Goal: Task Accomplishment & Management: Use online tool/utility

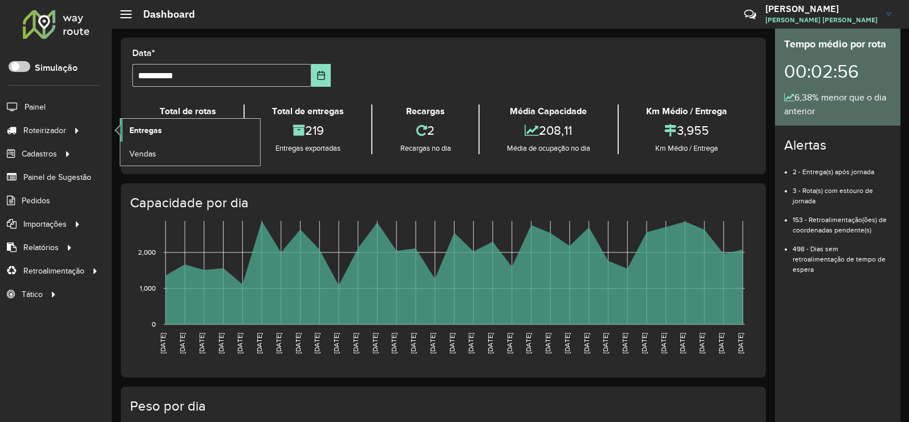
click at [153, 130] on span "Entregas" at bounding box center [146, 130] width 33 height 12
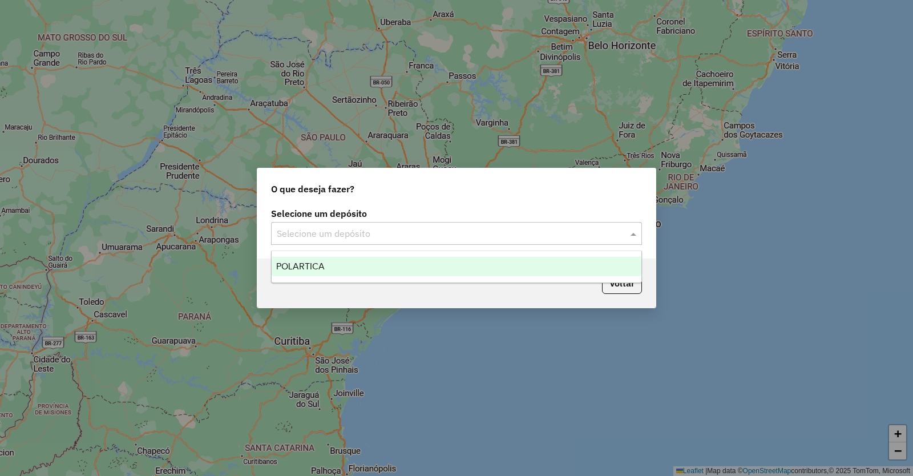
click at [375, 228] on input "text" at bounding box center [445, 234] width 337 height 14
click at [301, 261] on div "POLARTICA" at bounding box center [457, 266] width 370 height 19
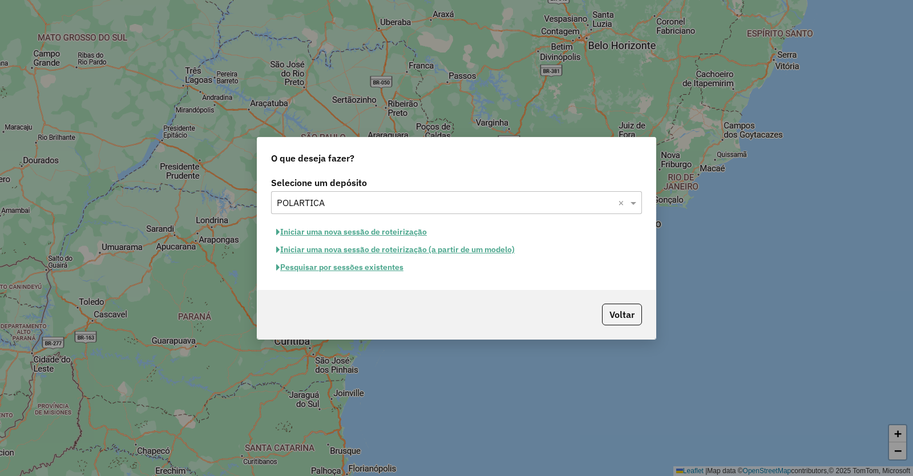
click at [390, 268] on button "Pesquisar por sessões existentes" at bounding box center [340, 267] width 138 height 18
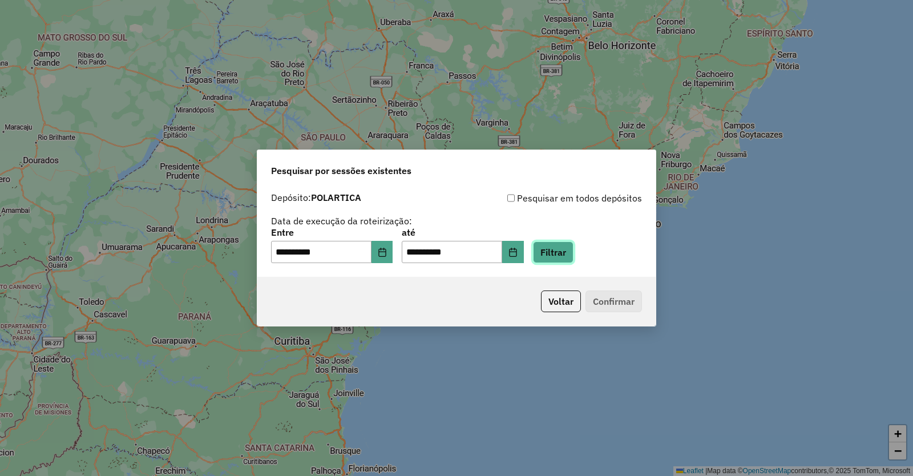
click at [573, 253] on button "Filtrar" at bounding box center [553, 252] width 41 height 22
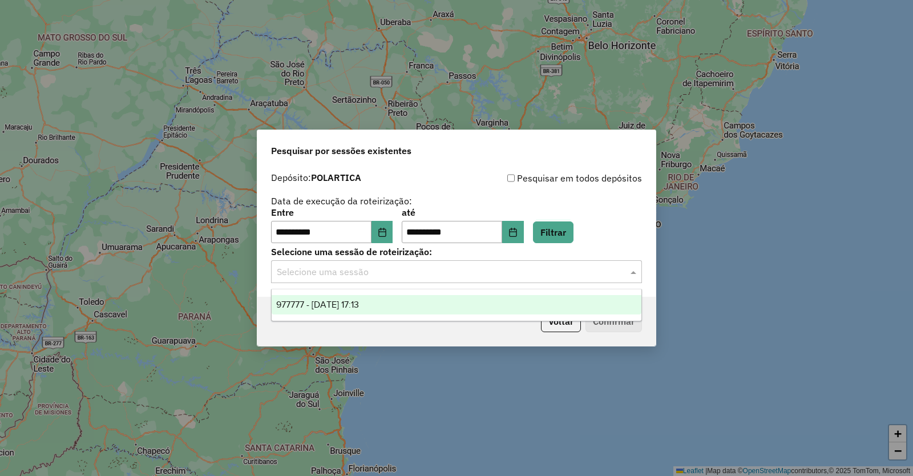
click at [407, 271] on input "text" at bounding box center [445, 272] width 337 height 14
click at [353, 301] on span "977777 - 12/08/2025 17:13" at bounding box center [317, 305] width 83 height 10
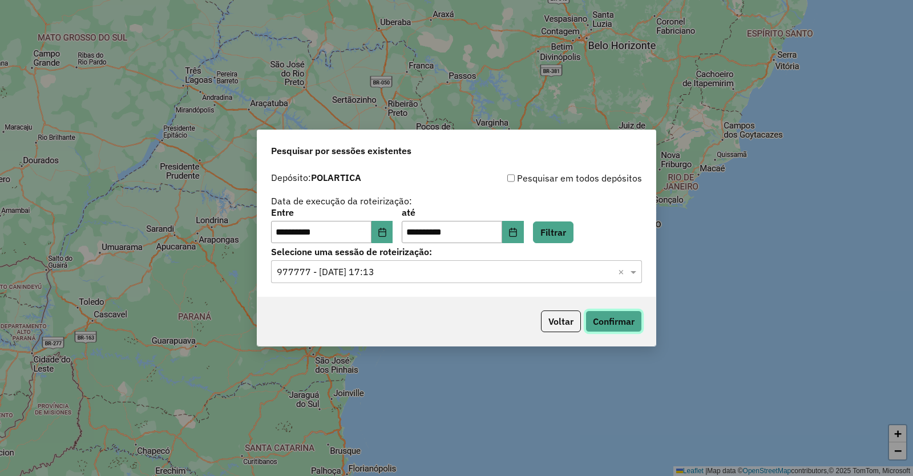
click at [622, 317] on button "Confirmar" at bounding box center [613, 321] width 56 height 22
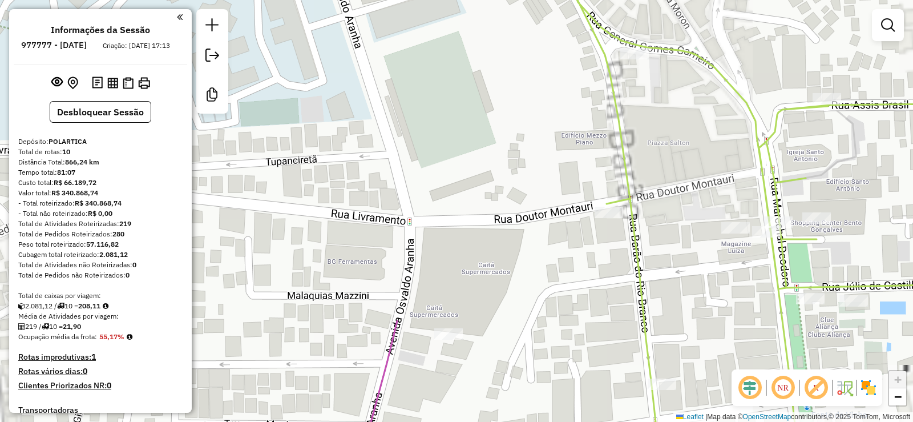
drag, startPoint x: 457, startPoint y: 268, endPoint x: 443, endPoint y: 199, distance: 70.5
click at [443, 205] on div "Janela de atendimento Grade de atendimento Capacidade Transportadoras Veículos …" at bounding box center [456, 211] width 913 height 422
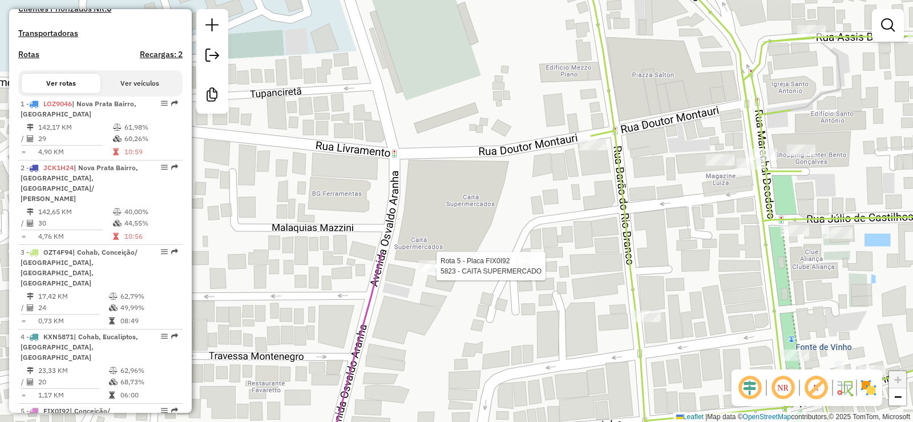
select select "**********"
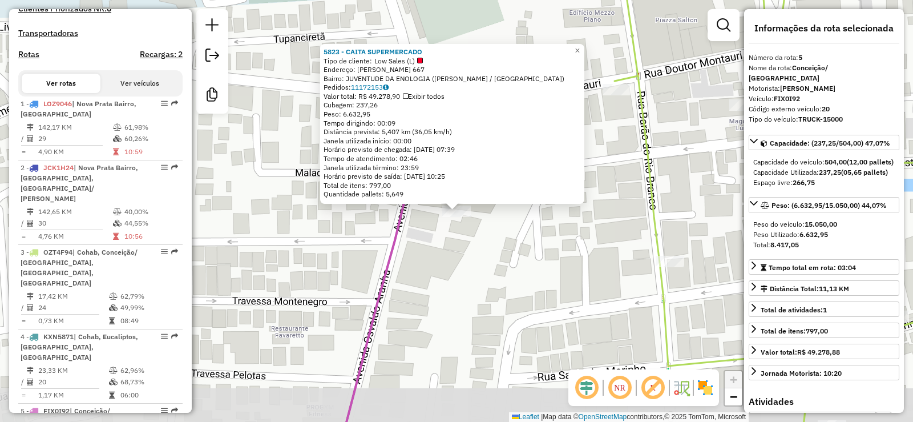
scroll to position [739, 0]
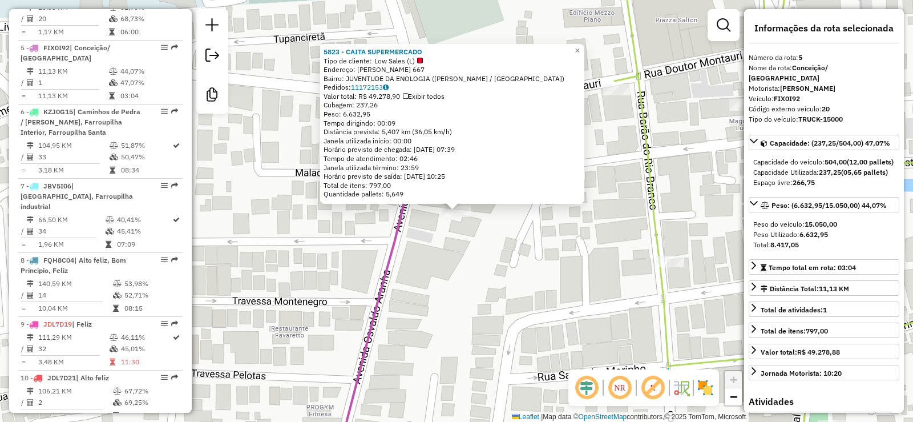
click at [468, 280] on div "5823 - CAITA SUPERMERCADO Tipo de cliente: Low Sales (L) Endereço: OSVALDO ARAN…" at bounding box center [456, 211] width 913 height 422
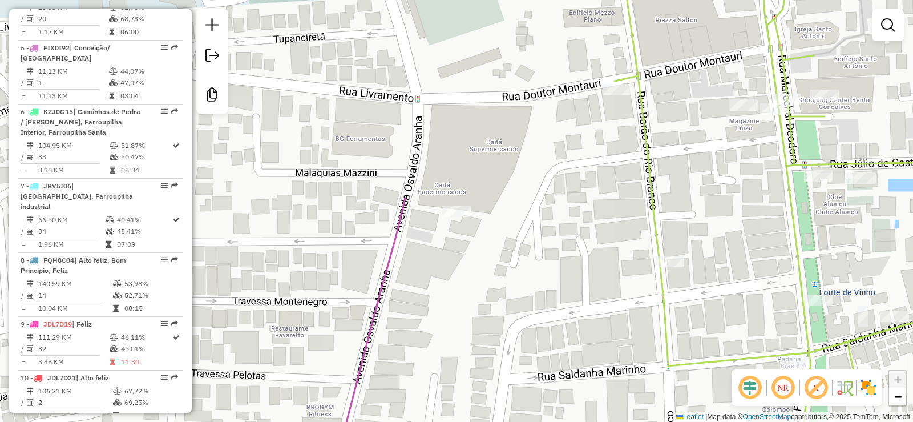
drag, startPoint x: 500, startPoint y: 293, endPoint x: 464, endPoint y: 219, distance: 82.2
click at [466, 221] on div "Janela de atendimento Grade de atendimento Capacidade Transportadoras Veículos …" at bounding box center [456, 211] width 913 height 422
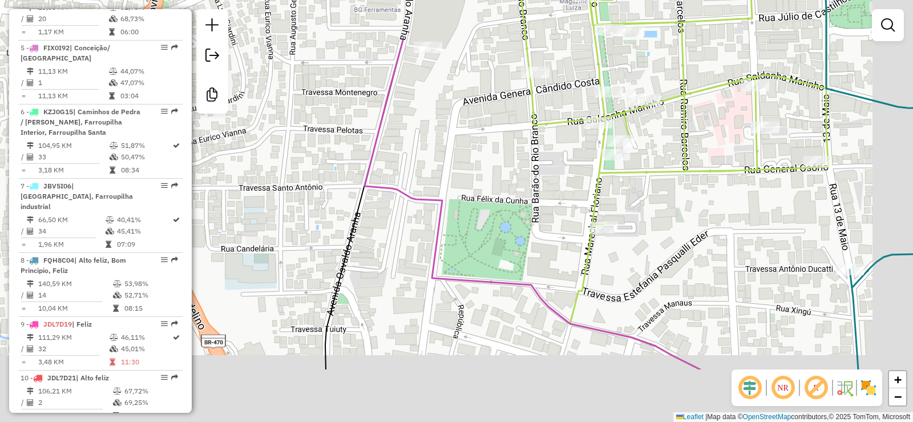
drag, startPoint x: 514, startPoint y: 253, endPoint x: 471, endPoint y: 150, distance: 111.6
click at [471, 155] on div "Janela de atendimento Grade de atendimento Capacidade Transportadoras Veículos …" at bounding box center [456, 211] width 913 height 422
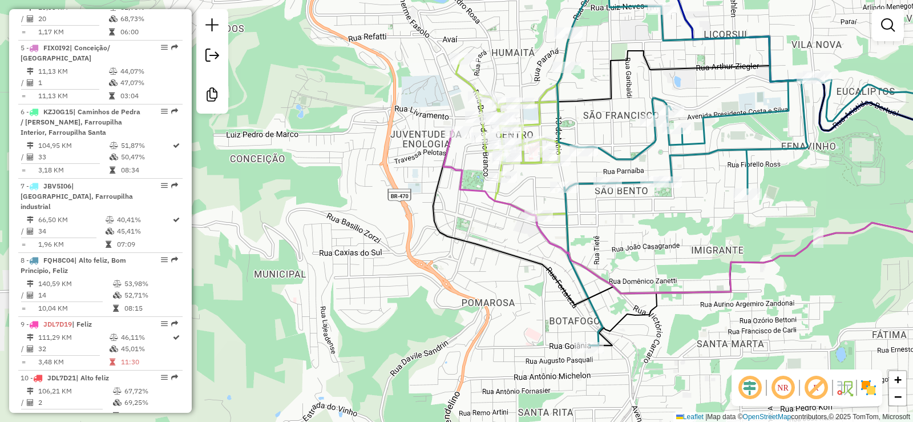
drag, startPoint x: 478, startPoint y: 213, endPoint x: 448, endPoint y: 231, distance: 34.1
click at [448, 231] on div "Janela de atendimento Grade de atendimento Capacidade Transportadoras Veículos …" at bounding box center [456, 211] width 913 height 422
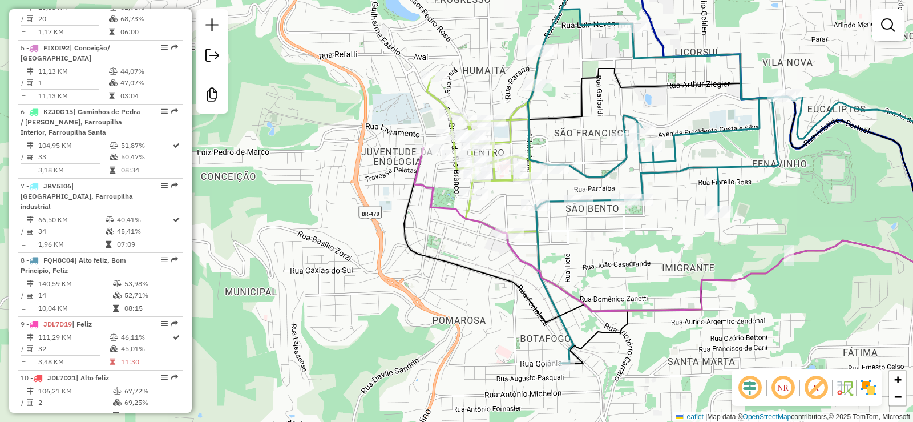
drag, startPoint x: 446, startPoint y: 224, endPoint x: 422, endPoint y: 293, distance: 73.1
click at [422, 293] on div "Janela de atendimento Grade de atendimento Capacidade Transportadoras Veículos …" at bounding box center [456, 211] width 913 height 422
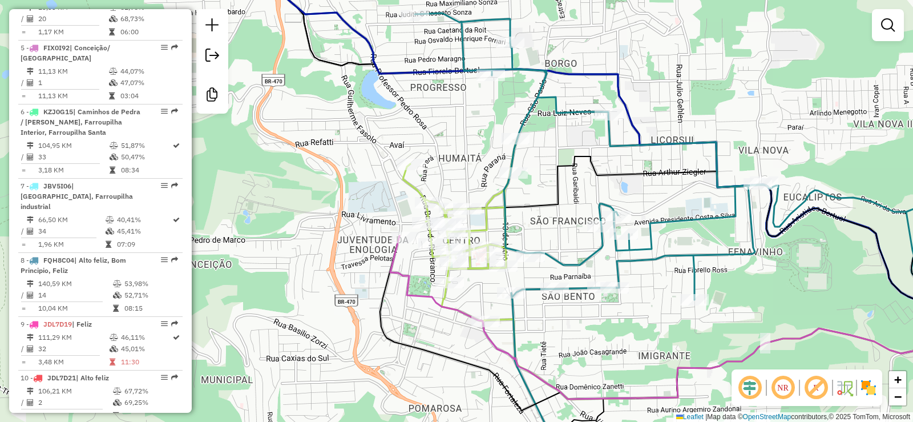
drag, startPoint x: 419, startPoint y: 253, endPoint x: 414, endPoint y: 304, distance: 51.0
click at [417, 309] on div "Janela de atendimento Grade de atendimento Capacidade Transportadoras Veículos …" at bounding box center [456, 211] width 913 height 422
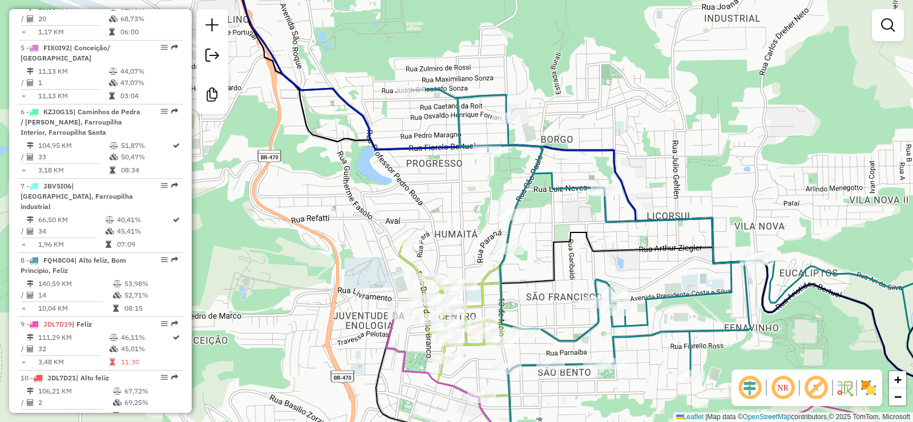
drag, startPoint x: 358, startPoint y: 217, endPoint x: 345, endPoint y: 277, distance: 61.2
click at [348, 282] on div "Janela de atendimento Grade de atendimento Capacidade Transportadoras Veículos …" at bounding box center [456, 211] width 913 height 422
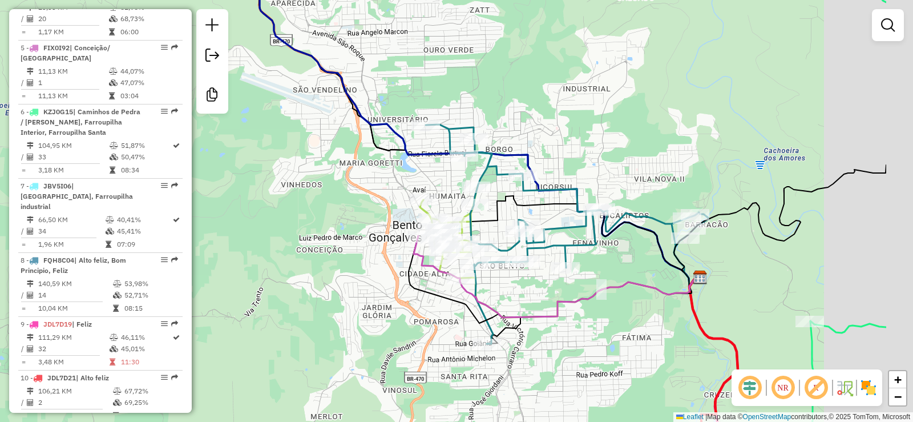
drag, startPoint x: 776, startPoint y: 141, endPoint x: 617, endPoint y: 141, distance: 159.2
click at [636, 141] on div "Janela de atendimento Grade de atendimento Capacidade Transportadoras Veículos …" at bounding box center [456, 211] width 913 height 422
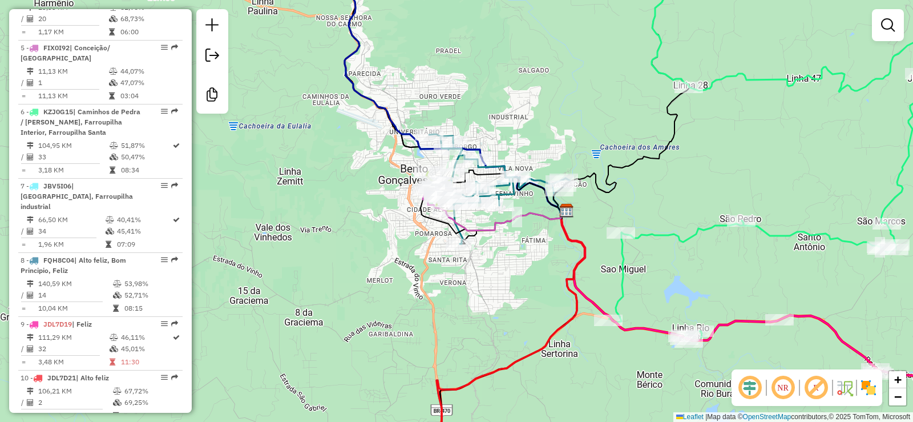
drag, startPoint x: 777, startPoint y: 176, endPoint x: 668, endPoint y: 182, distance: 108.6
click at [680, 181] on div "Janela de atendimento Grade de atendimento Capacidade Transportadoras Veículos …" at bounding box center [456, 211] width 913 height 422
